Goal: Information Seeking & Learning: Find specific fact

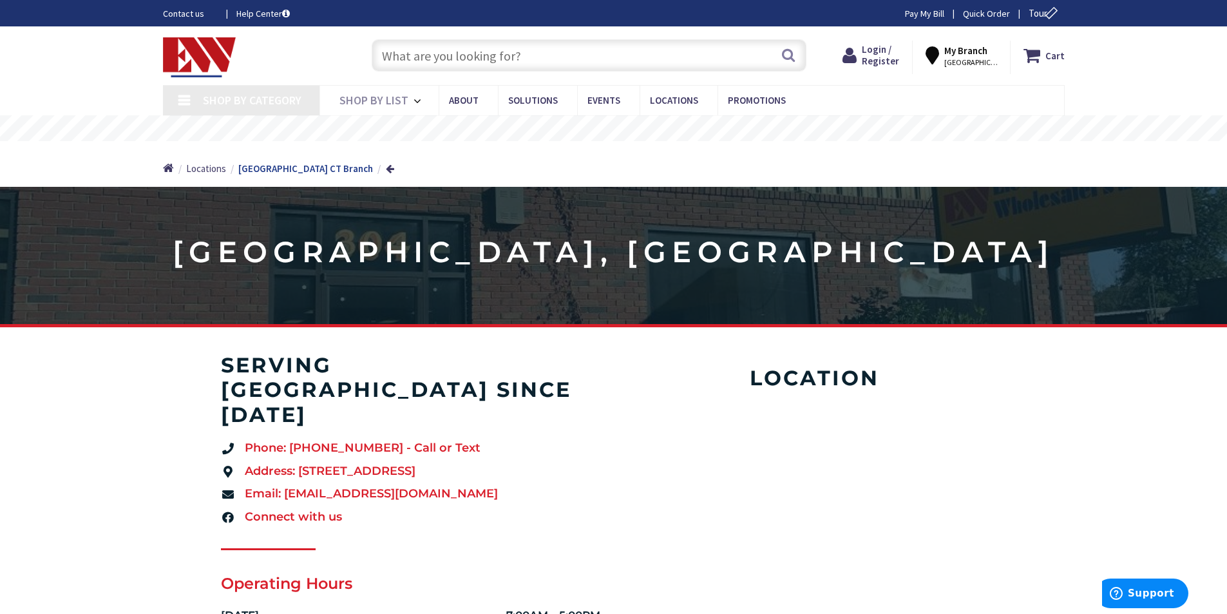
paste input "EGD-7291-KIT-QP"
type input "EGD-7291-KIT-QP"
click at [791, 54] on button "Search" at bounding box center [788, 55] width 17 height 29
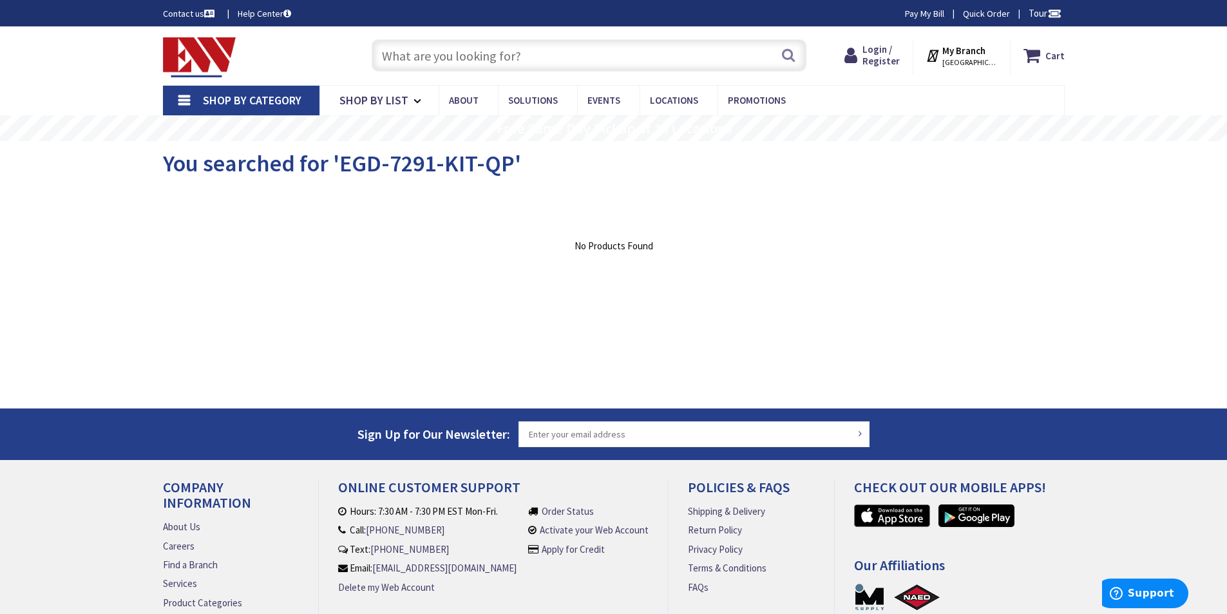
click at [431, 55] on input "text" at bounding box center [589, 55] width 435 height 32
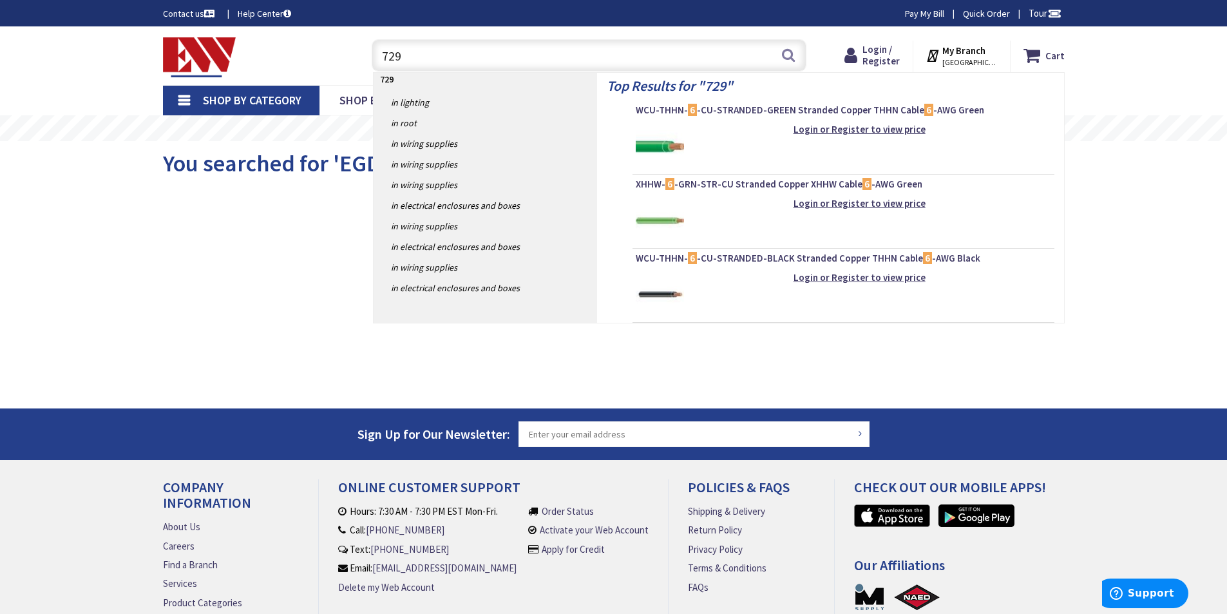
type input "7291"
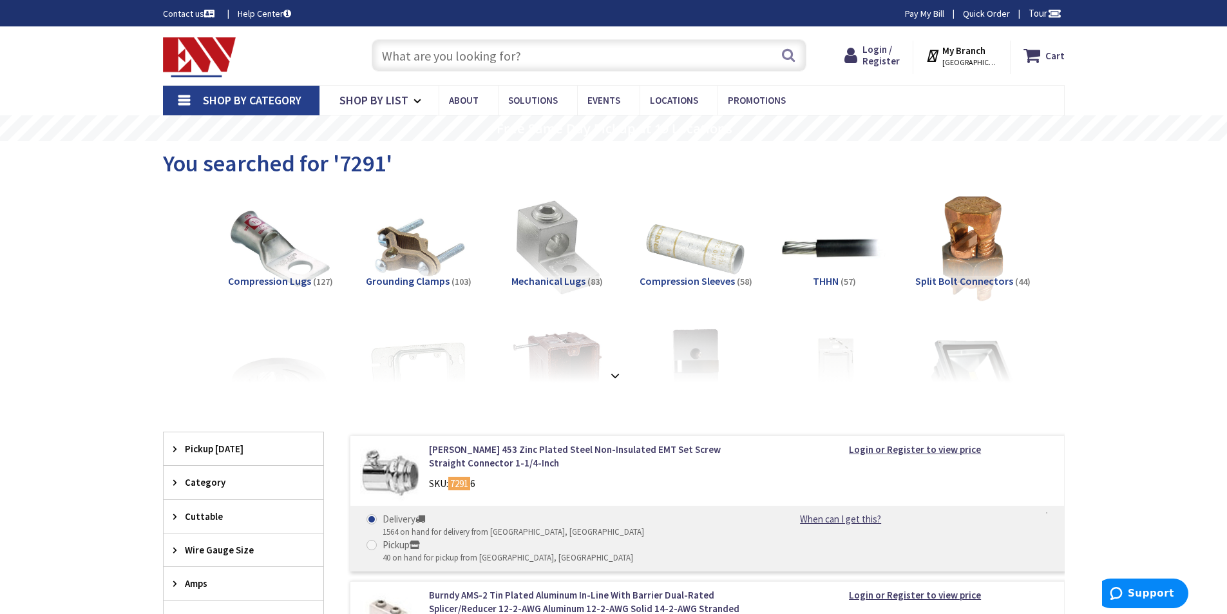
click at [437, 56] on input "text" at bounding box center [589, 55] width 435 height 32
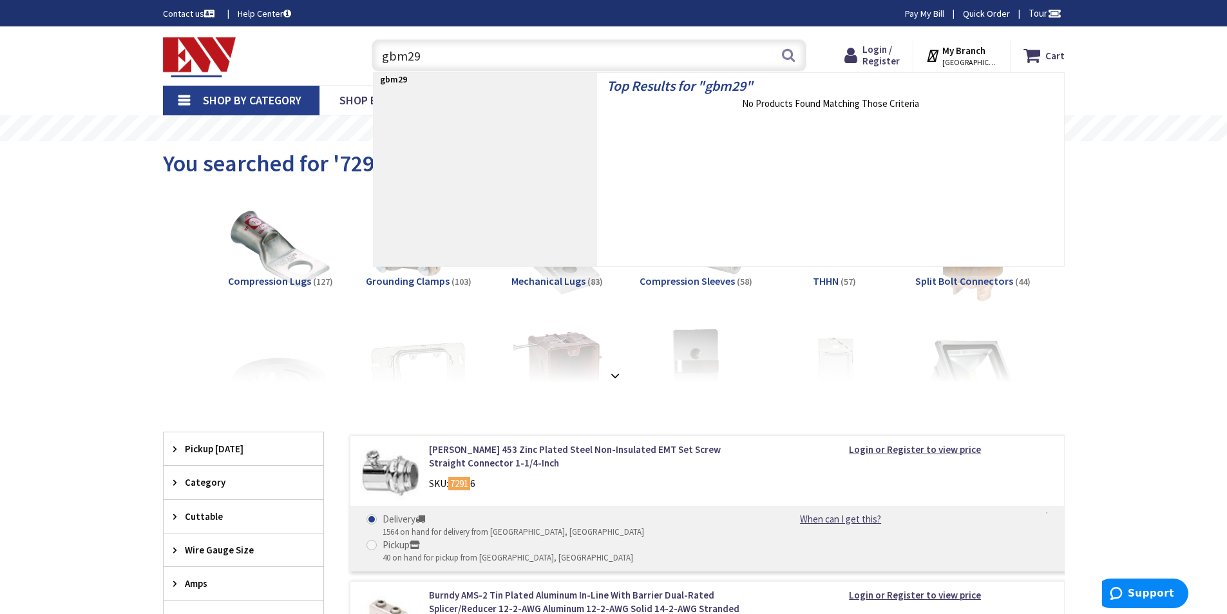
drag, startPoint x: 419, startPoint y: 53, endPoint x: 381, endPoint y: 54, distance: 38.0
click at [379, 54] on input "gbm29" at bounding box center [589, 55] width 435 height 32
paste input "25 1/2 inch by 1 inch long stainless steel bolts 1 1-7/8 inch socket for a ¾ in…"
type input "2"
